Goal: Find specific page/section: Find specific page/section

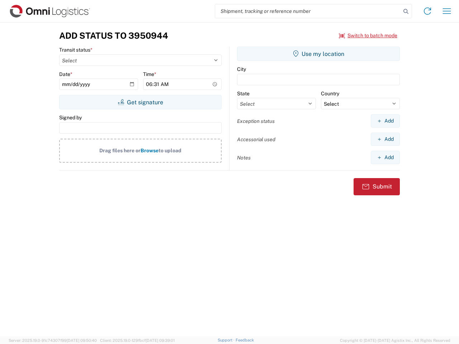
click at [308, 11] on input "search" at bounding box center [308, 11] width 186 height 14
click at [406, 11] on icon at bounding box center [406, 11] width 10 height 10
click at [427, 11] on icon at bounding box center [427, 10] width 11 height 11
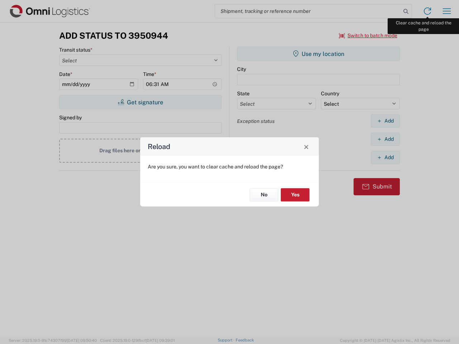
click at [447, 11] on div "Reload Are you sure, you want to clear cache and reload the page? No Yes" at bounding box center [229, 172] width 459 height 344
click at [368, 35] on div "Reload Are you sure, you want to clear cache and reload the page? No Yes" at bounding box center [229, 172] width 459 height 344
click at [140, 102] on div "Reload Are you sure, you want to clear cache and reload the page? No Yes" at bounding box center [229, 172] width 459 height 344
click at [318, 54] on div "Reload Are you sure, you want to clear cache and reload the page? No Yes" at bounding box center [229, 172] width 459 height 344
click at [385, 121] on div "Reload Are you sure, you want to clear cache and reload the page? No Yes" at bounding box center [229, 172] width 459 height 344
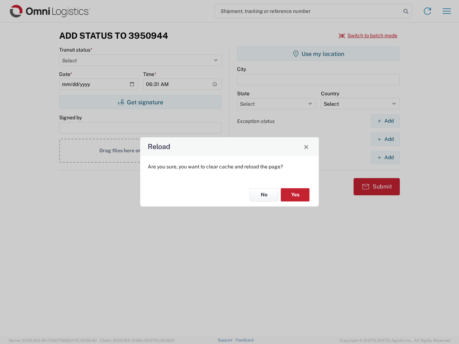
click at [385, 139] on div "Reload Are you sure, you want to clear cache and reload the page? No Yes" at bounding box center [229, 172] width 459 height 344
click at [385, 157] on div "Reload Are you sure, you want to clear cache and reload the page? No Yes" at bounding box center [229, 172] width 459 height 344
